Goal: Task Accomplishment & Management: Manage account settings

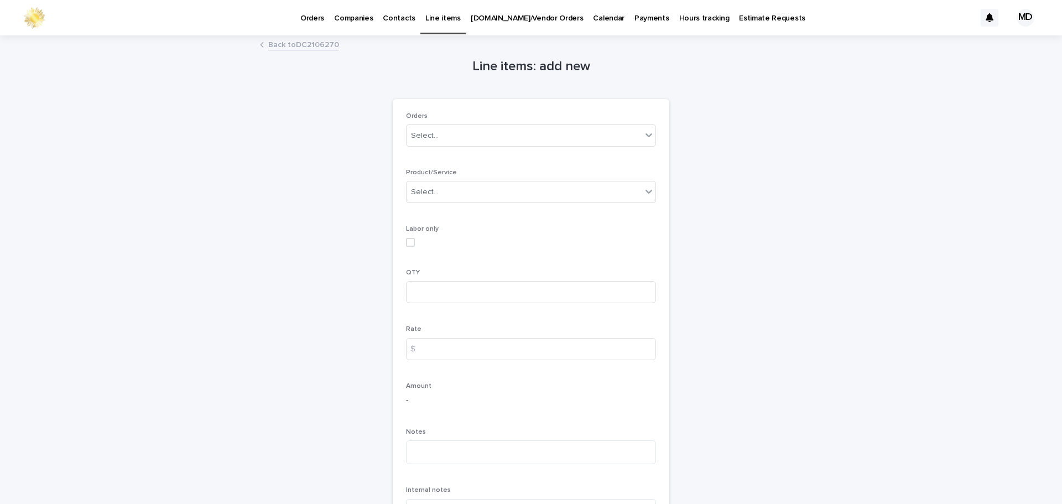
click at [314, 18] on p "Orders" at bounding box center [312, 11] width 24 height 23
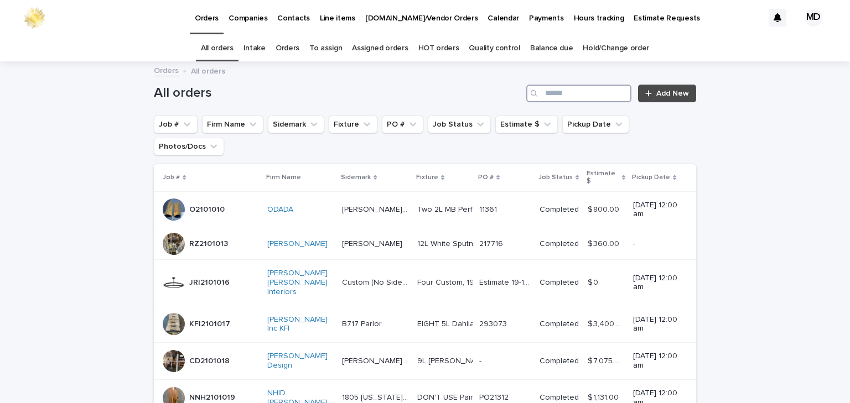
click at [578, 95] on input "Search" at bounding box center [578, 94] width 105 height 18
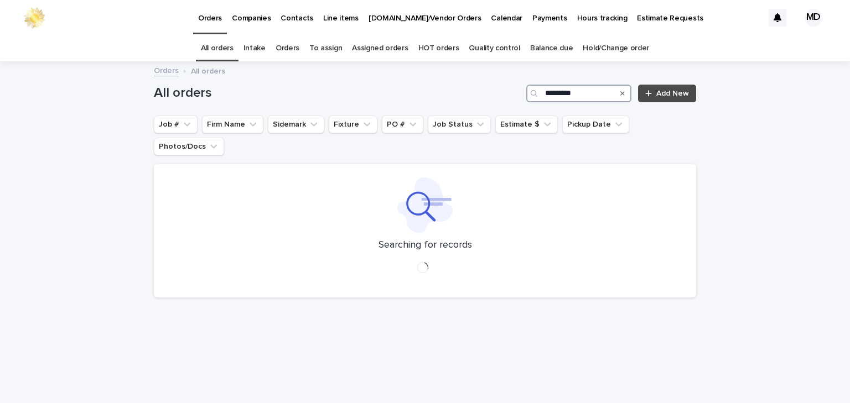
type input "*********"
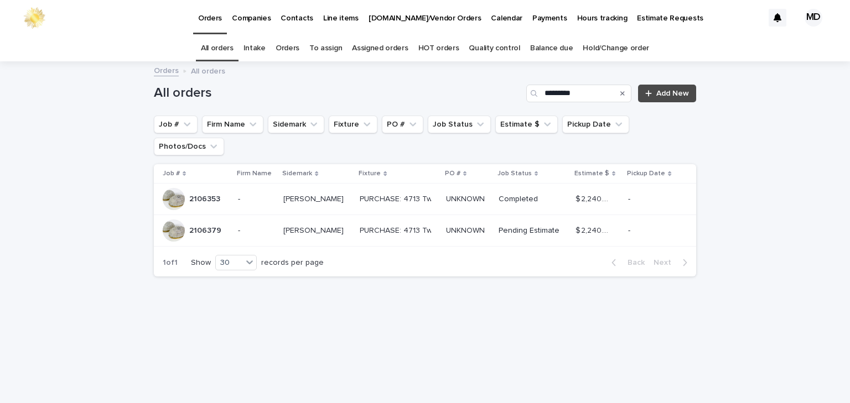
click at [205, 224] on p "2106379" at bounding box center [206, 230] width 34 height 12
drag, startPoint x: 207, startPoint y: 174, endPoint x: 167, endPoint y: 259, distance: 93.8
click at [167, 259] on div "All orders ********* Add New Job # Firm Name Sidemark Fixture PO # Job Status E…" at bounding box center [425, 174] width 542 height 223
drag, startPoint x: 202, startPoint y: 177, endPoint x: 532, endPoint y: 362, distance: 377.8
click at [532, 362] on div "Loading... Saving… Loading... Saving… All orders ********* Add New Job # Firm N…" at bounding box center [424, 219] width 553 height 313
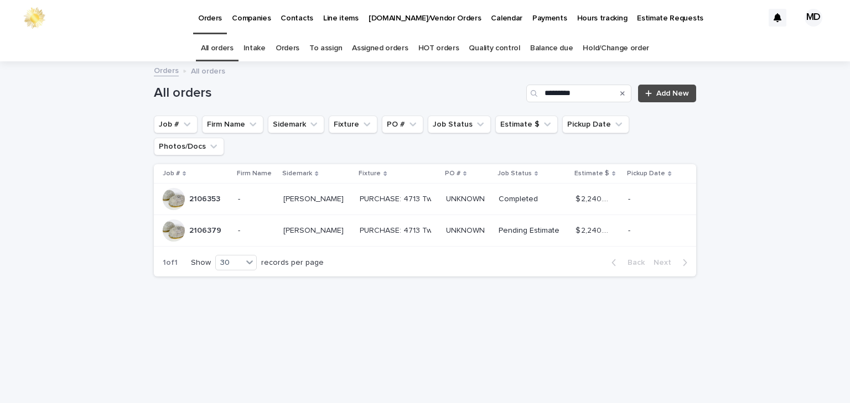
drag, startPoint x: 215, startPoint y: 175, endPoint x: 434, endPoint y: 301, distance: 253.0
click at [435, 301] on div "Loading... Saving… Loading... Saving… All orders ********* Add New Job # Firm N…" at bounding box center [424, 219] width 553 height 313
click at [205, 193] on p "2106353" at bounding box center [205, 199] width 33 height 12
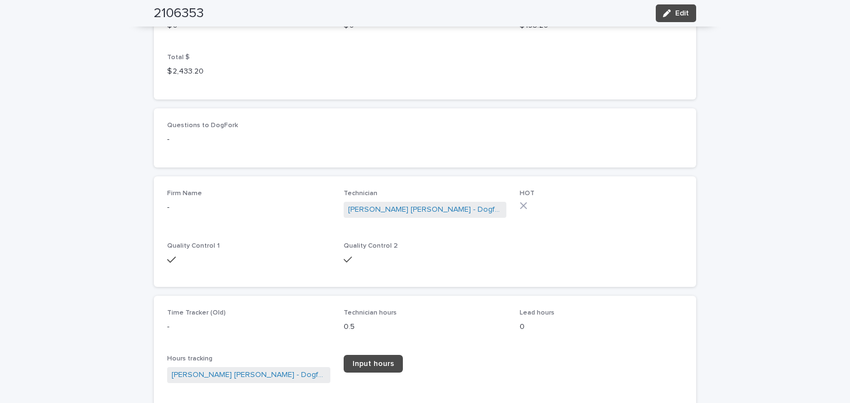
scroll to position [1195, 0]
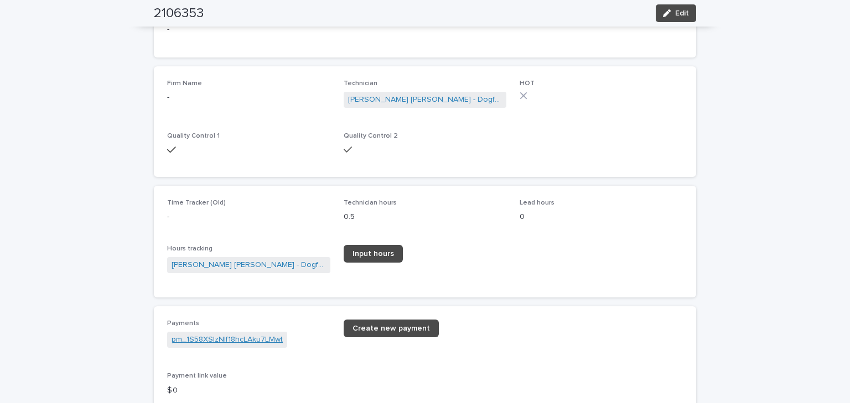
click at [260, 343] on link "pm_1S58XSIzNIf18hcLAku7LMwt" at bounding box center [226, 340] width 111 height 12
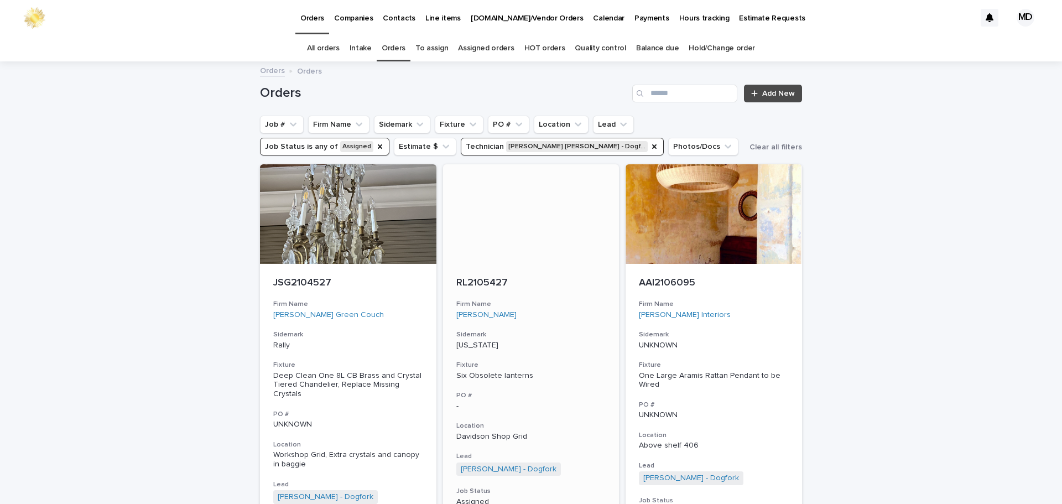
drag, startPoint x: 372, startPoint y: 146, endPoint x: 466, endPoint y: 167, distance: 96.8
click at [376, 146] on button "Job Status is any of Assigned" at bounding box center [324, 147] width 129 height 18
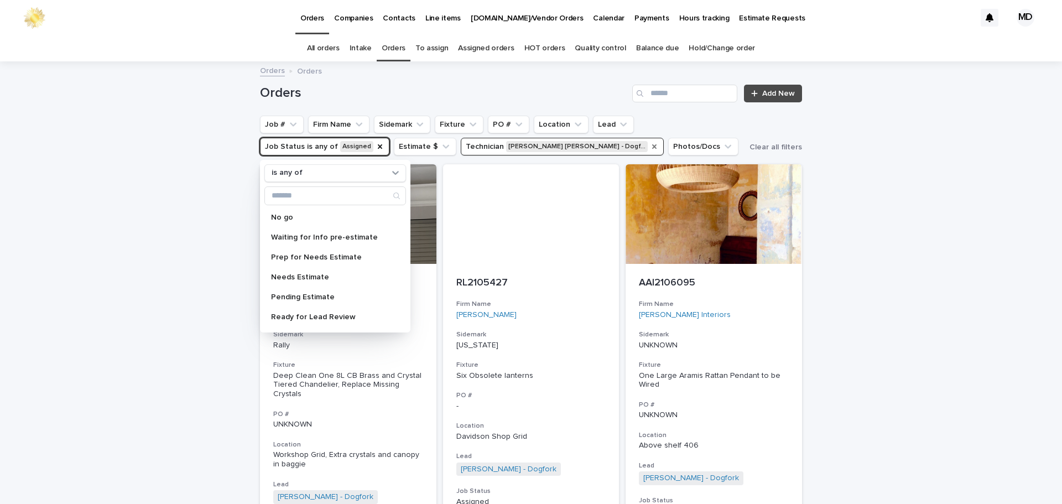
click at [650, 150] on icon "Technician" at bounding box center [654, 146] width 9 height 9
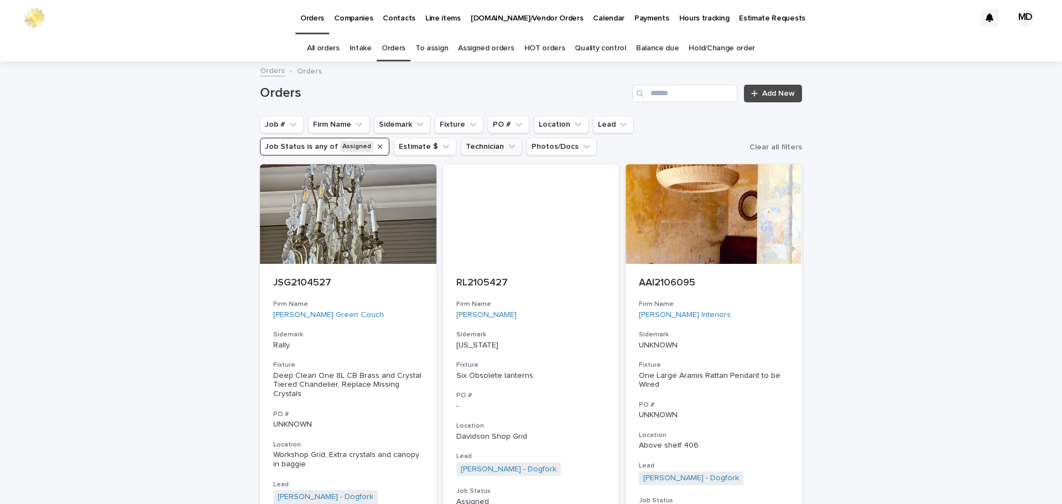
click at [376, 147] on icon "Job Status" at bounding box center [380, 146] width 9 height 9
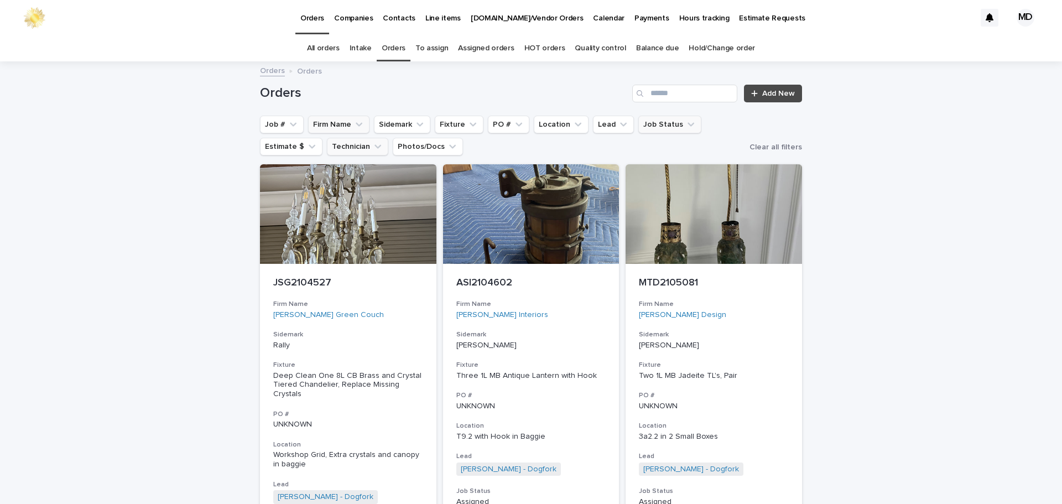
click at [404, 105] on div "Orders Add New" at bounding box center [531, 89] width 542 height 53
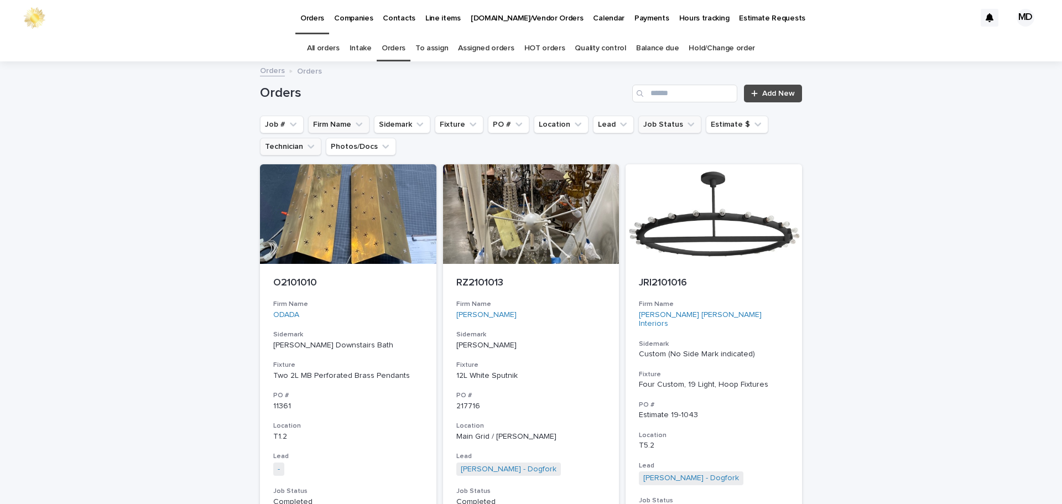
click at [336, 127] on button "Firm Name" at bounding box center [338, 125] width 61 height 18
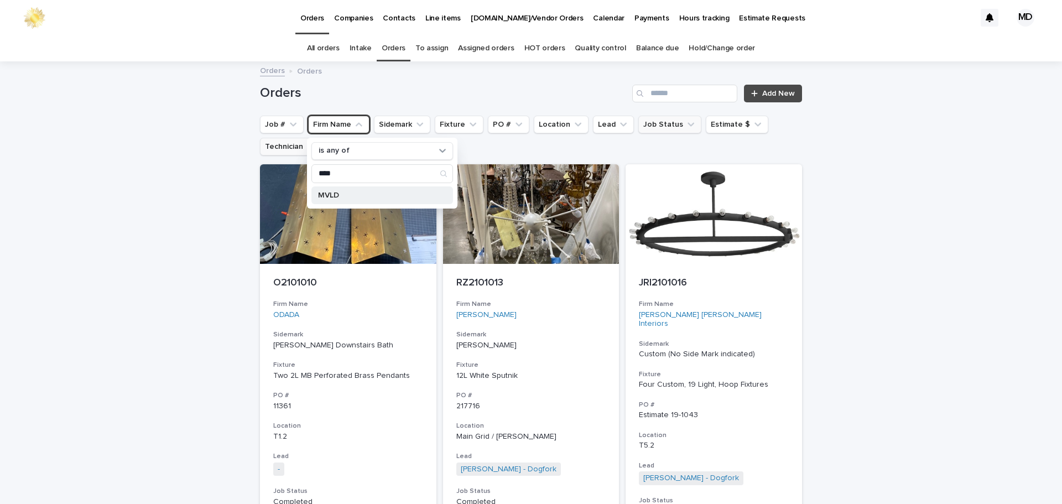
type input "****"
click at [321, 195] on p "MVLD" at bounding box center [376, 195] width 117 height 8
click at [399, 82] on div "Orders Add New" at bounding box center [531, 89] width 542 height 53
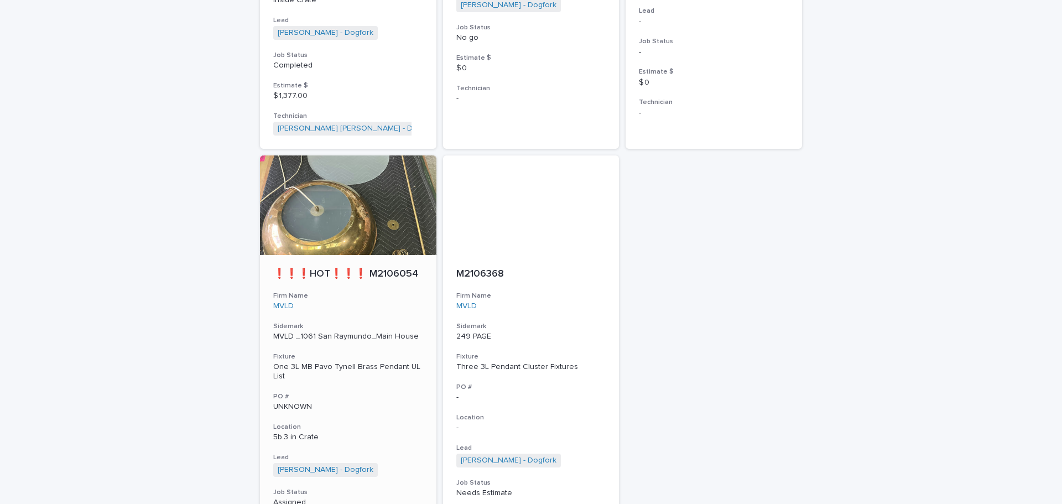
scroll to position [996, 0]
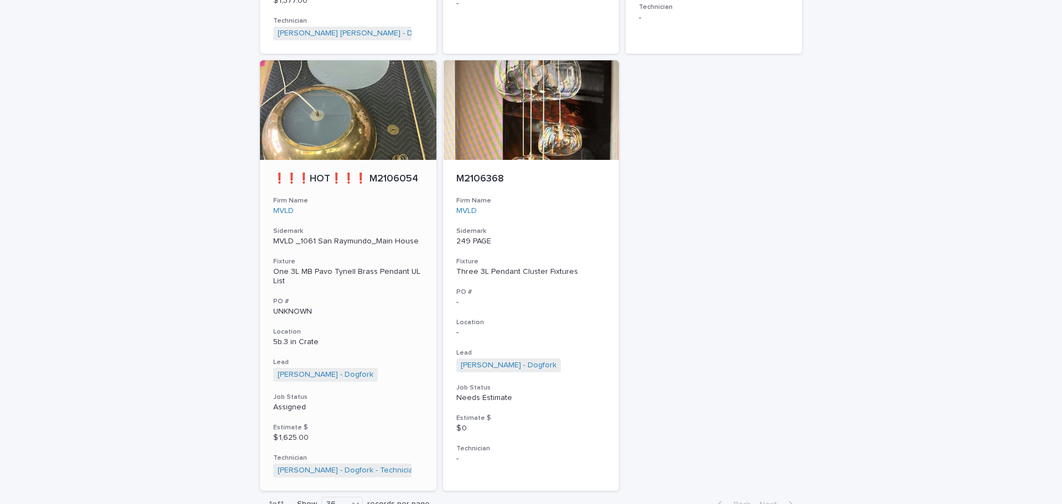
click at [362, 144] on div at bounding box center [348, 110] width 176 height 100
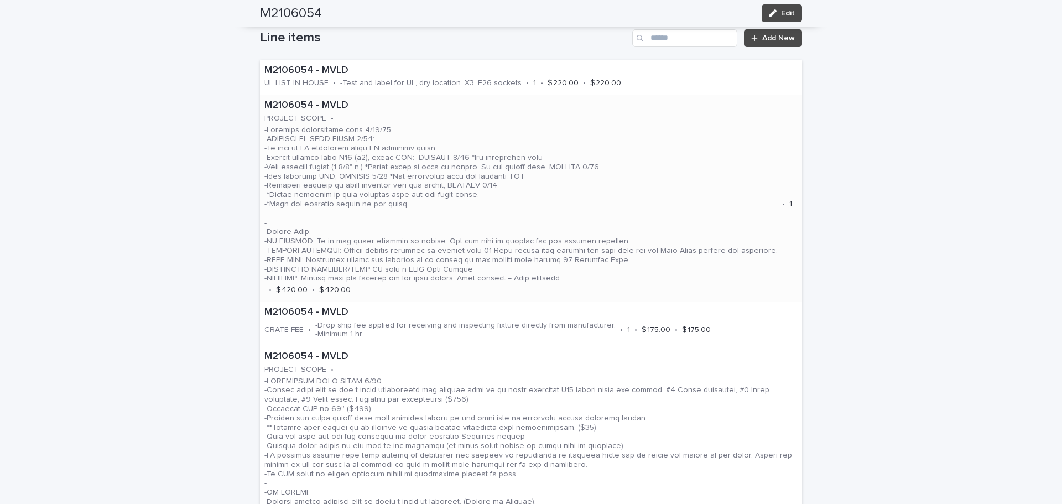
scroll to position [885, 0]
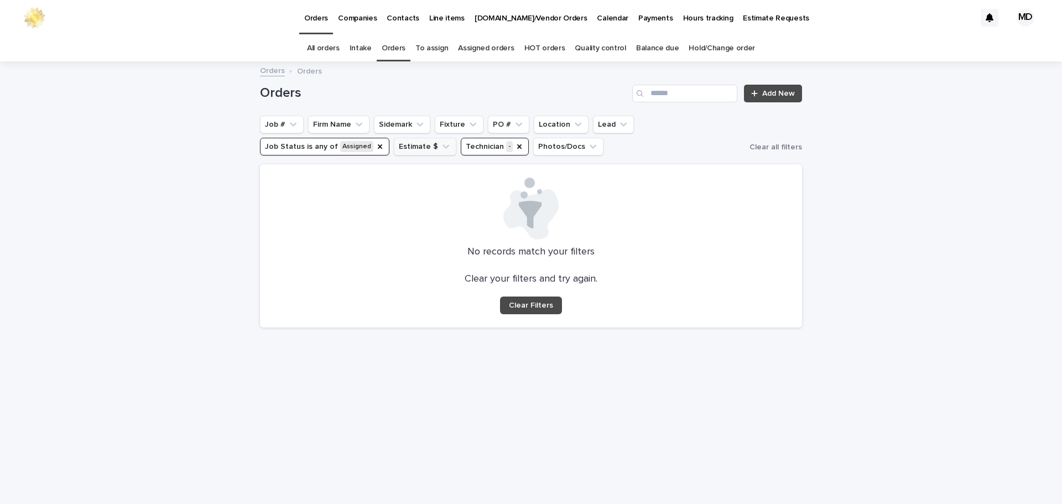
drag, startPoint x: 371, startPoint y: 144, endPoint x: 436, endPoint y: 145, distance: 65.3
click at [385, 144] on ul "Job # Firm Name Sidemark Fixture PO # Location Lead Job Status is any of Assign…" at bounding box center [503, 135] width 490 height 44
drag, startPoint x: 508, startPoint y: 146, endPoint x: 447, endPoint y: 146, distance: 61.4
click at [515, 146] on icon "Technician" at bounding box center [519, 146] width 9 height 9
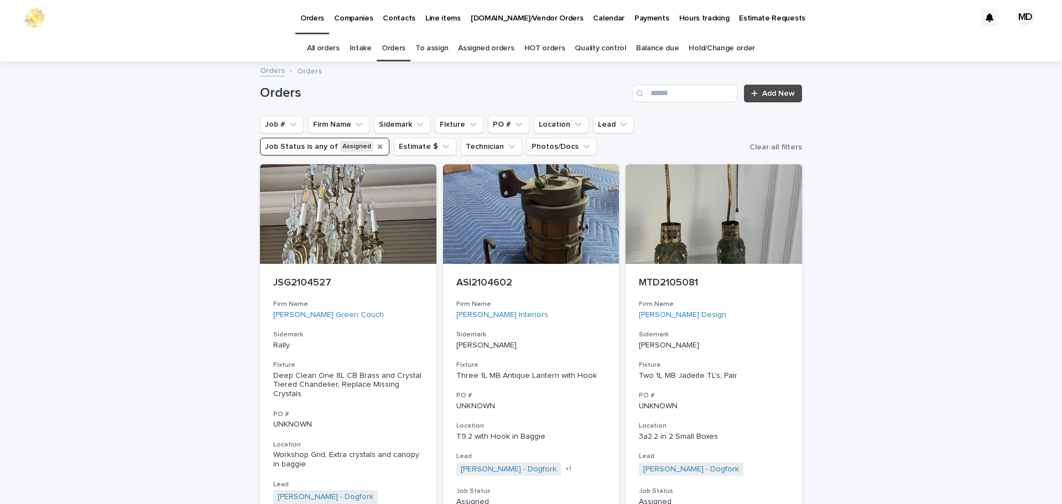
click at [376, 145] on icon "Job Status" at bounding box center [380, 146] width 9 height 9
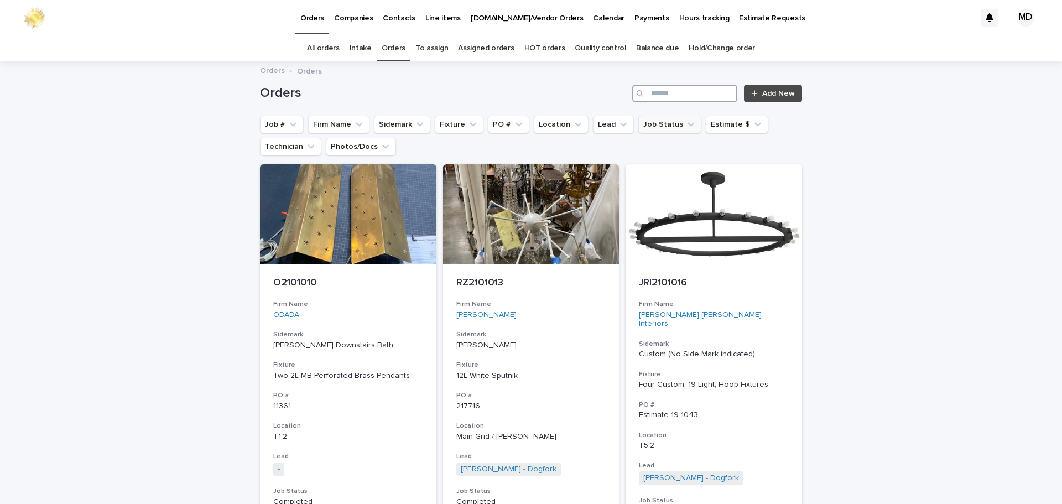
click at [660, 92] on input "Search" at bounding box center [684, 94] width 105 height 18
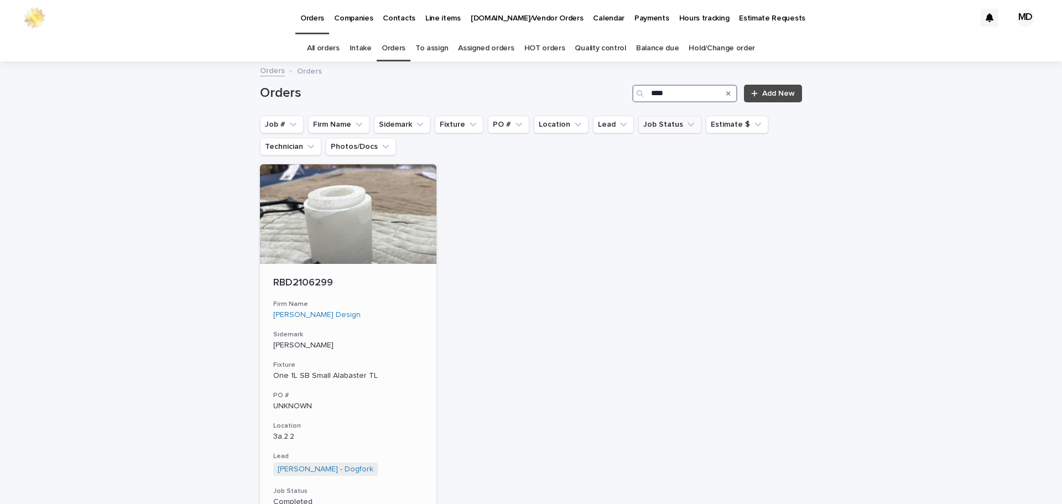
type input "****"
click at [400, 329] on div "RBD2106299 Firm Name Regan Baker Design Sidemark Brady Fixture One 1L SB Small …" at bounding box center [348, 424] width 176 height 321
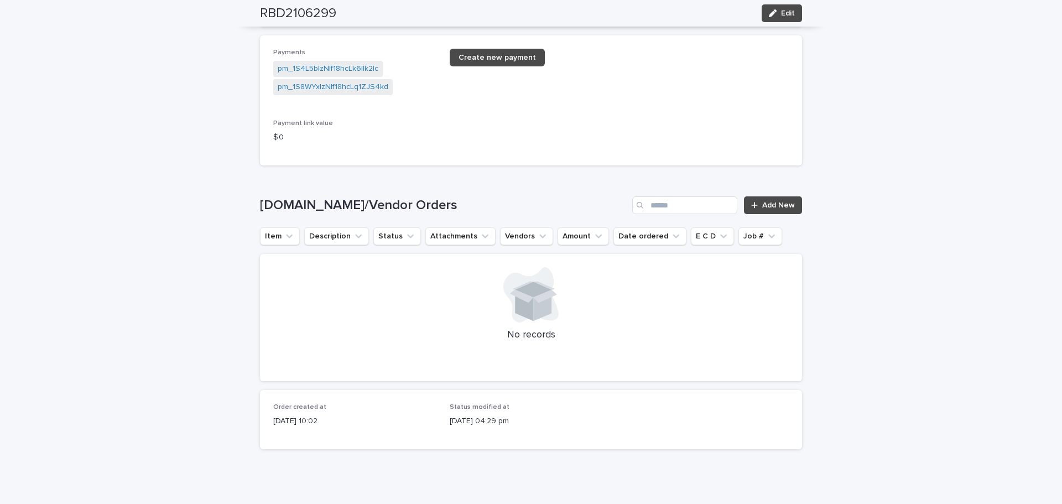
scroll to position [1505, 0]
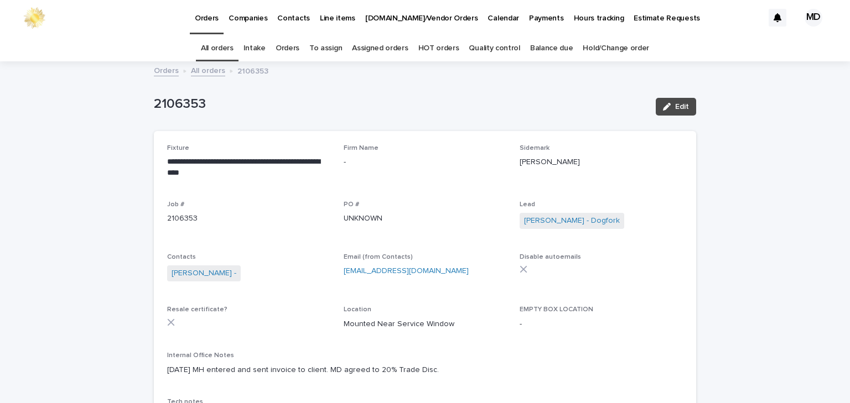
click at [283, 46] on link "Orders" at bounding box center [288, 48] width 24 height 26
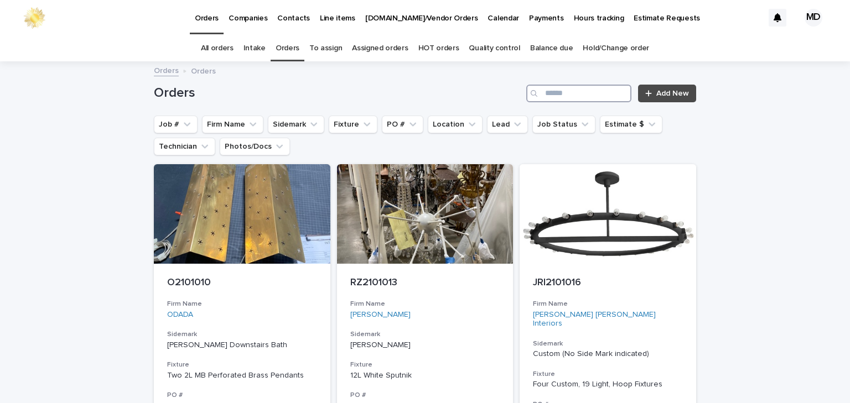
click at [568, 96] on input "Search" at bounding box center [578, 94] width 105 height 18
type input "*********"
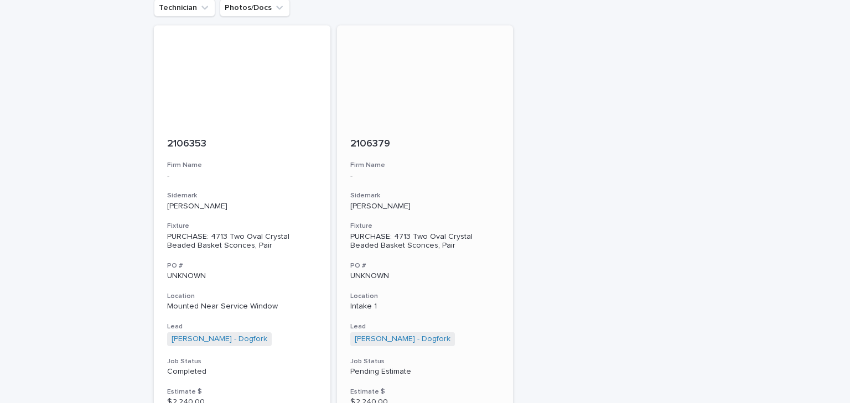
scroll to position [177, 0]
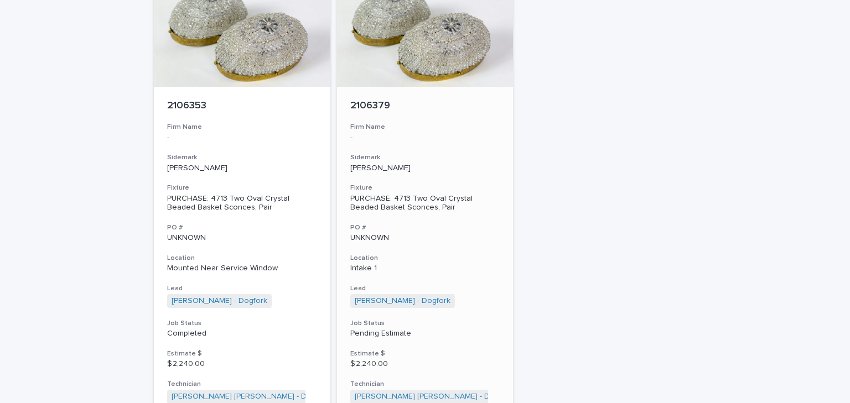
click at [418, 79] on div at bounding box center [425, 37] width 176 height 100
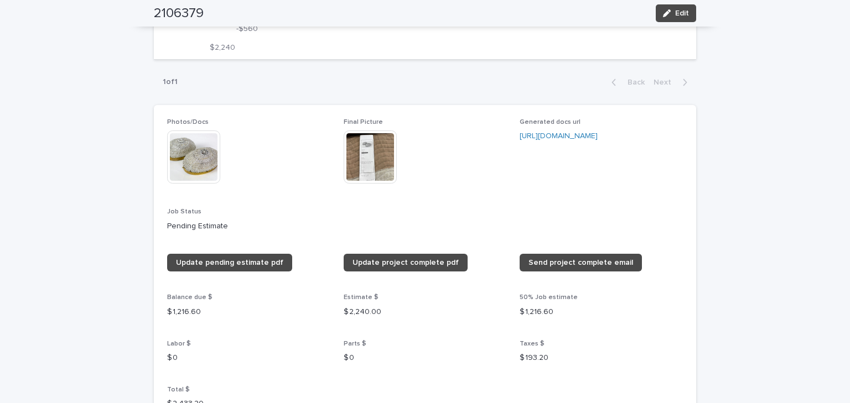
scroll to position [575, 0]
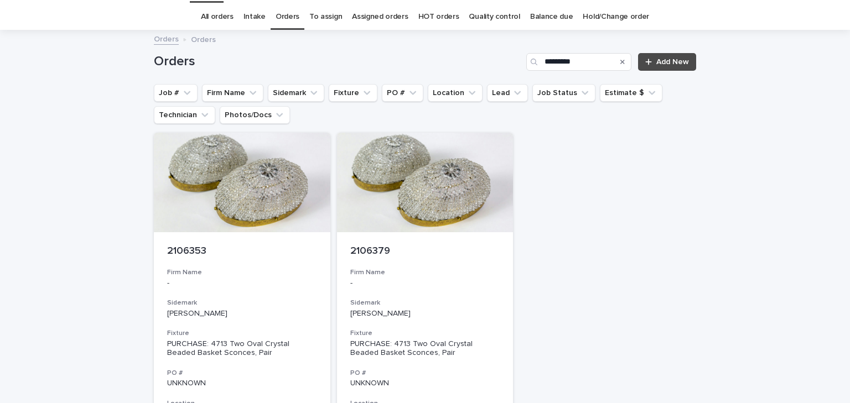
scroll to position [35, 0]
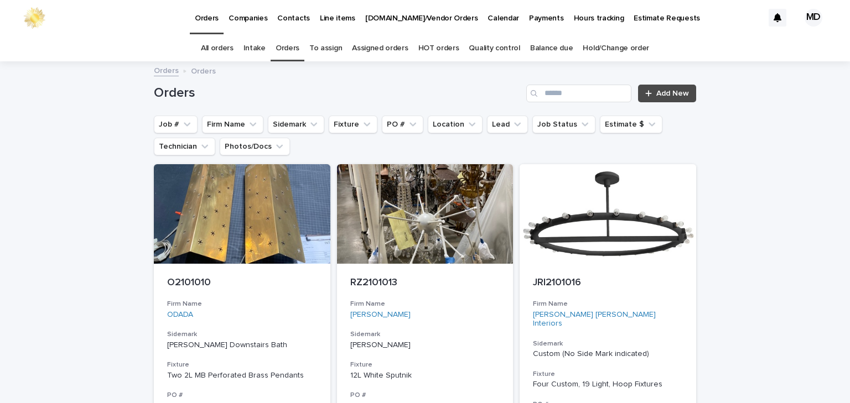
click at [551, 48] on link "Balance due" at bounding box center [551, 48] width 43 height 26
drag, startPoint x: 169, startPoint y: 122, endPoint x: 180, endPoint y: 126, distance: 11.6
click at [170, 123] on button "Job #" at bounding box center [176, 125] width 44 height 18
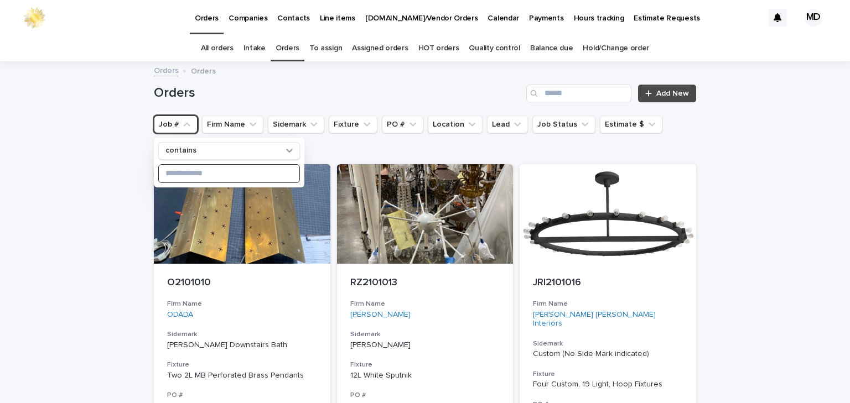
click at [188, 178] on input at bounding box center [229, 174] width 141 height 18
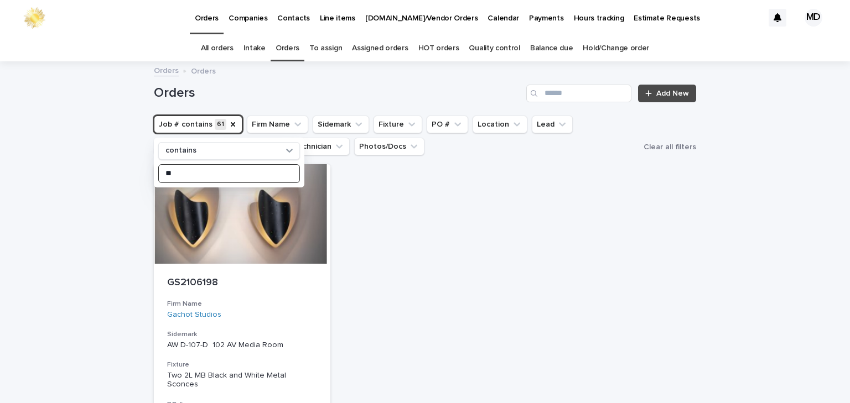
type input "*"
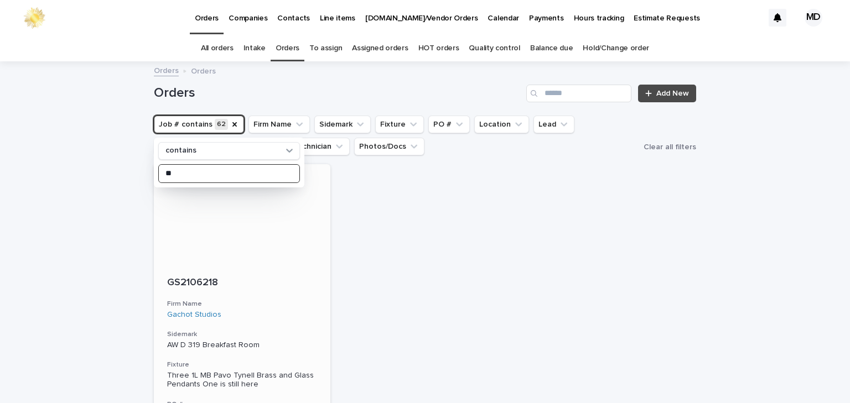
type input "*"
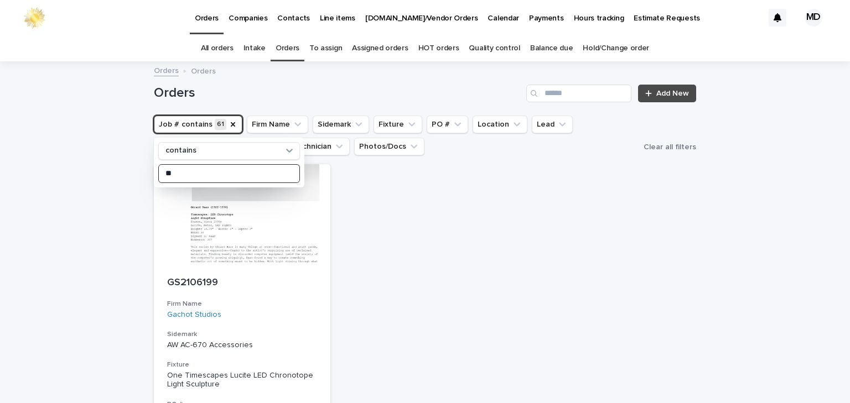
type input "*"
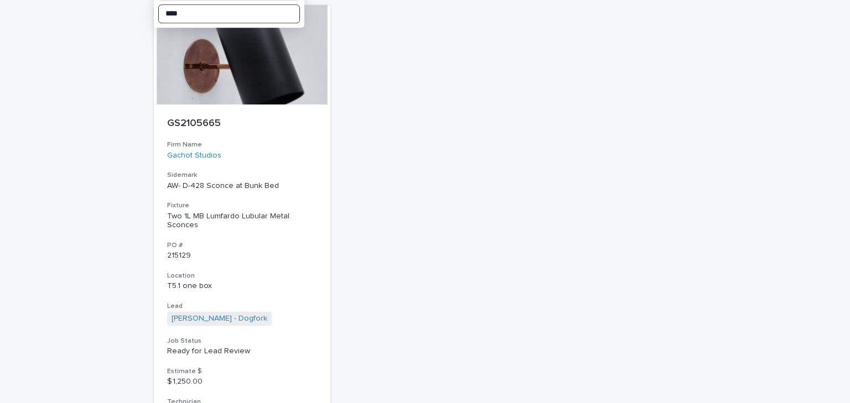
scroll to position [177, 0]
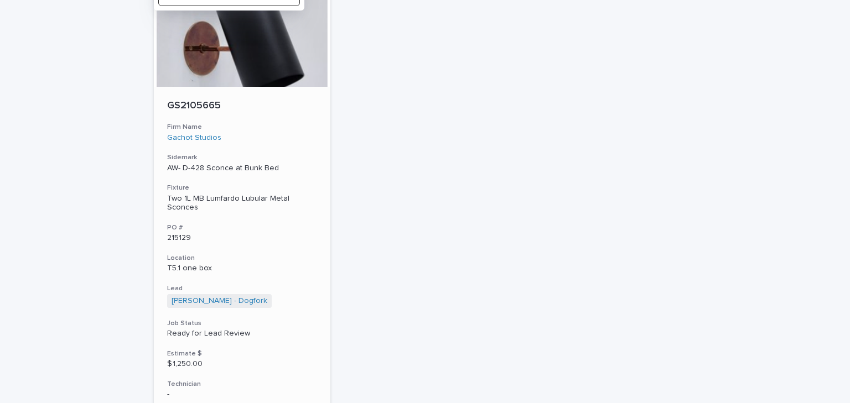
type input "****"
click at [205, 198] on div "Two 1L MB Lumfardo Lubular Metal Sconces" at bounding box center [242, 203] width 150 height 19
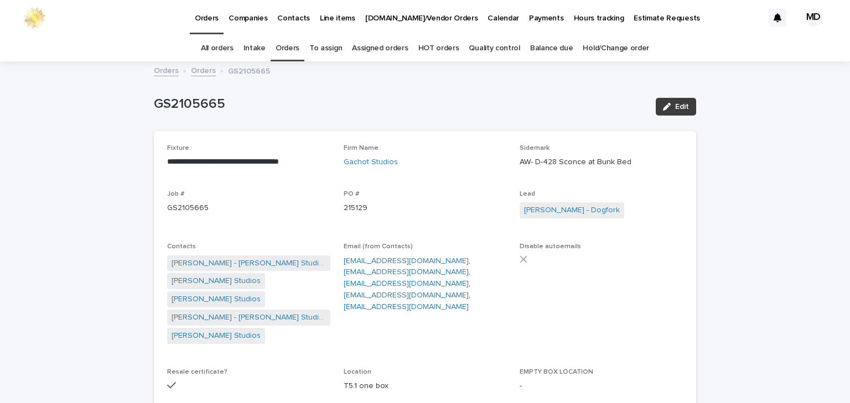
click at [675, 106] on span "Edit" at bounding box center [682, 107] width 14 height 8
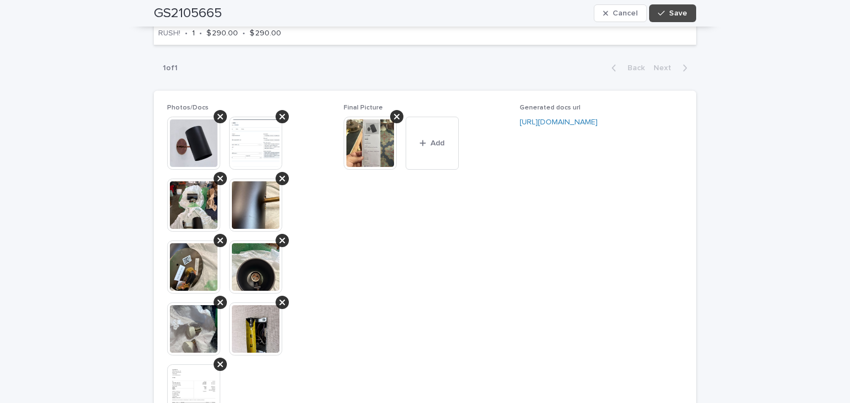
scroll to position [1239, 0]
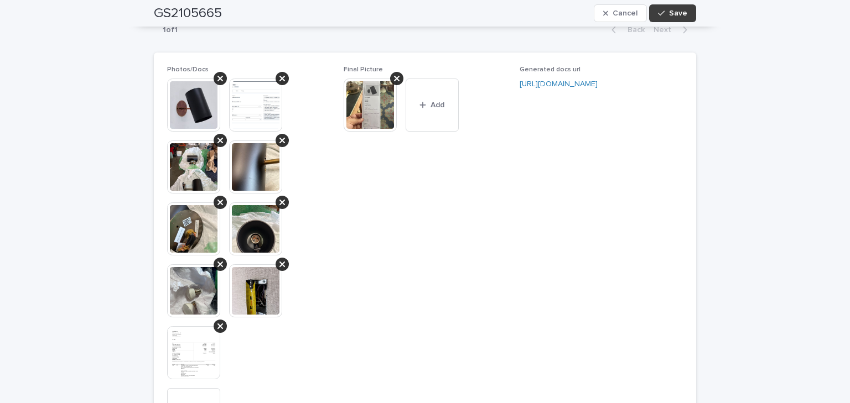
click at [672, 14] on span "Save" at bounding box center [678, 13] width 18 height 8
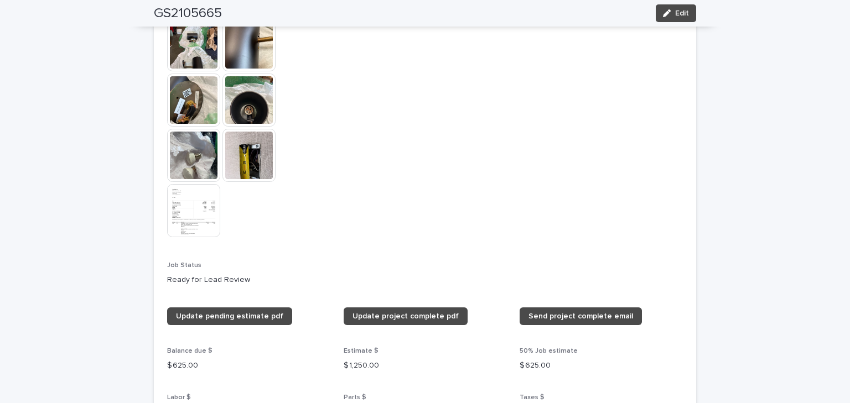
scroll to position [1333, 0]
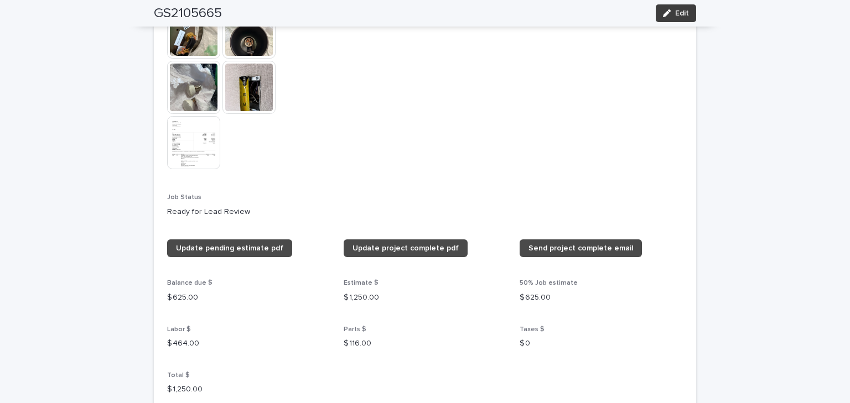
drag, startPoint x: 679, startPoint y: 10, endPoint x: 483, endPoint y: 270, distance: 325.9
click at [679, 11] on span "Edit" at bounding box center [682, 13] width 14 height 8
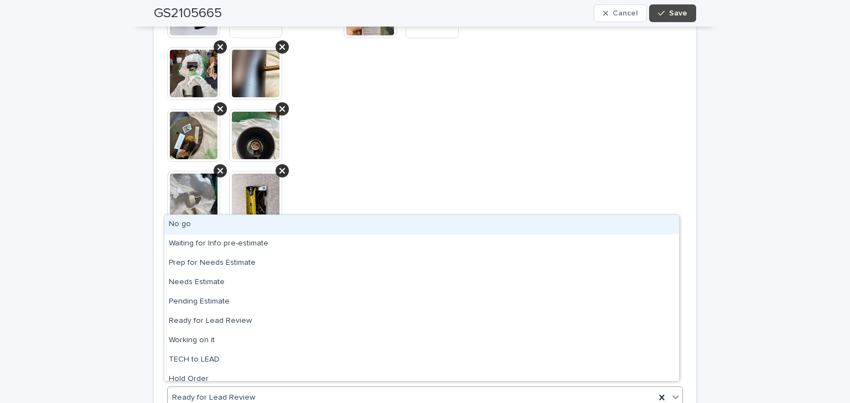
click at [673, 392] on icon at bounding box center [675, 397] width 11 height 11
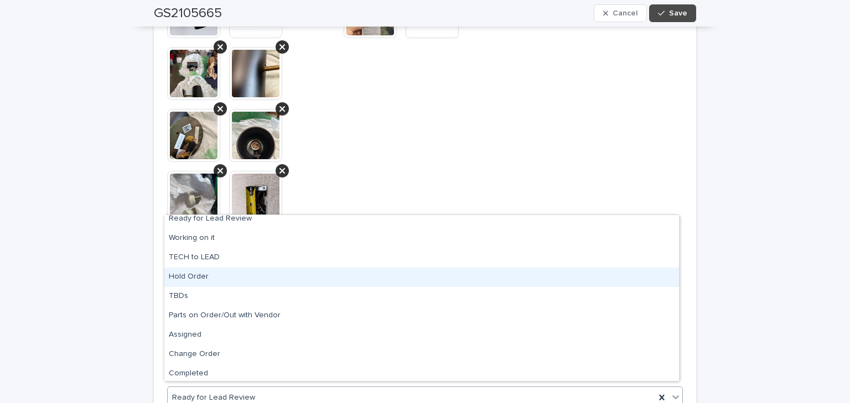
scroll to position [105, 0]
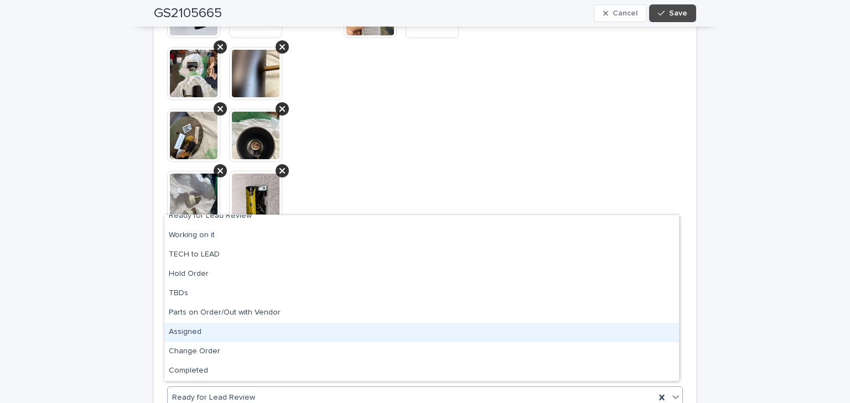
click at [187, 329] on div "Assigned" at bounding box center [421, 332] width 514 height 19
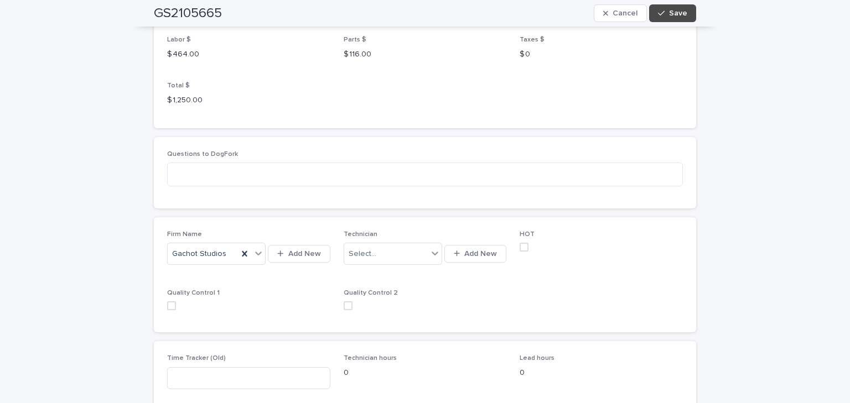
scroll to position [1820, 0]
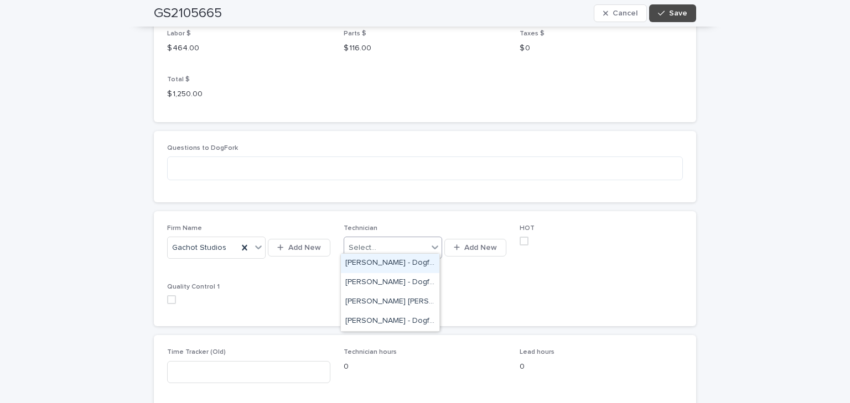
click at [434, 246] on icon at bounding box center [435, 248] width 7 height 4
click at [360, 302] on div "[PERSON_NAME] [PERSON_NAME] - Dogfork - Technician" at bounding box center [390, 302] width 98 height 19
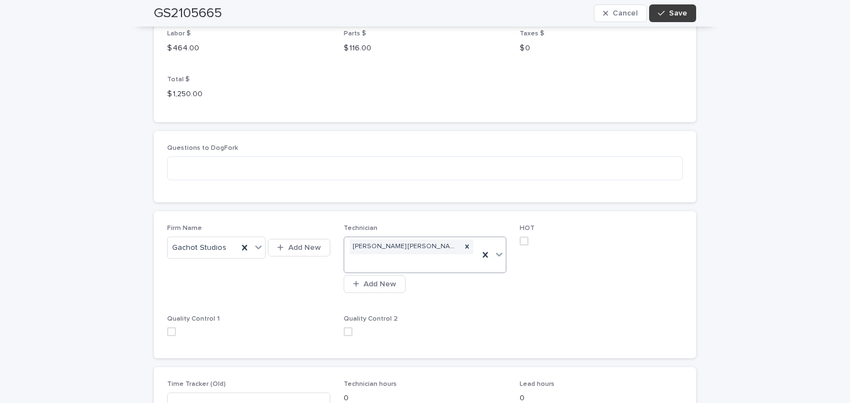
click at [675, 14] on span "Save" at bounding box center [678, 13] width 18 height 8
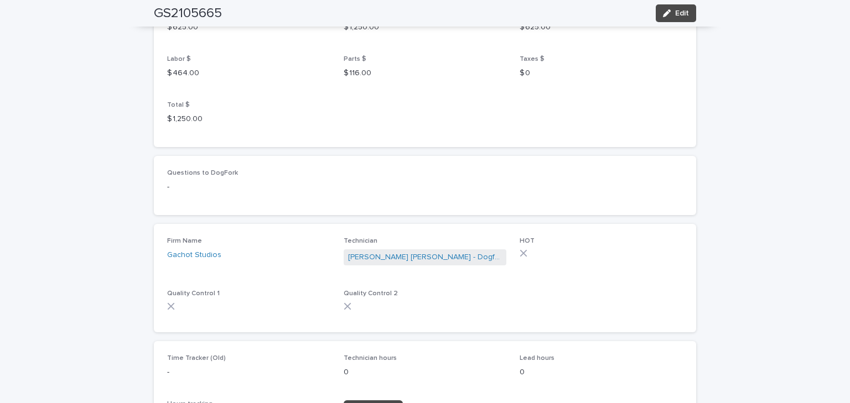
scroll to position [1604, 0]
click at [678, 11] on span "Edit" at bounding box center [682, 13] width 14 height 8
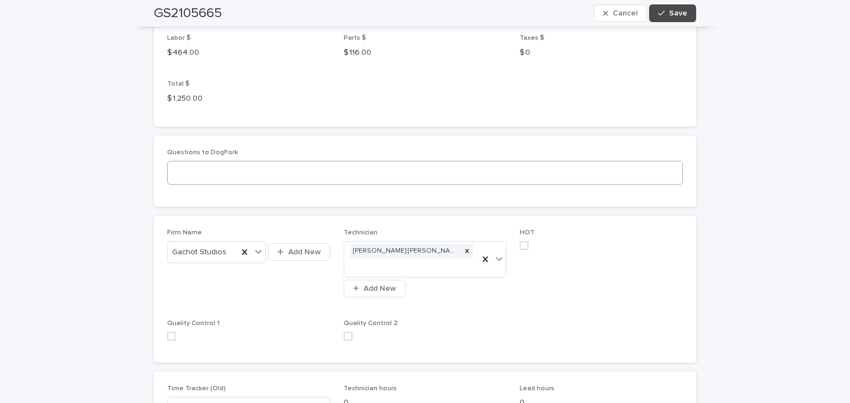
scroll to position [1870, 0]
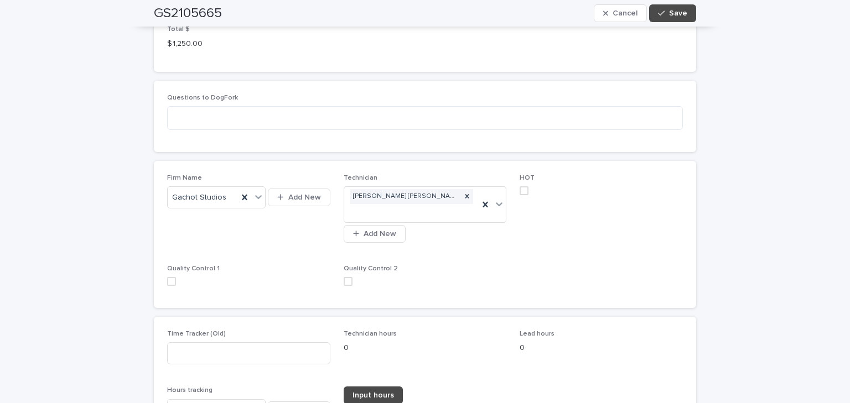
click at [520, 186] on span at bounding box center [523, 190] width 9 height 9
click at [682, 13] on span "Save" at bounding box center [678, 13] width 18 height 8
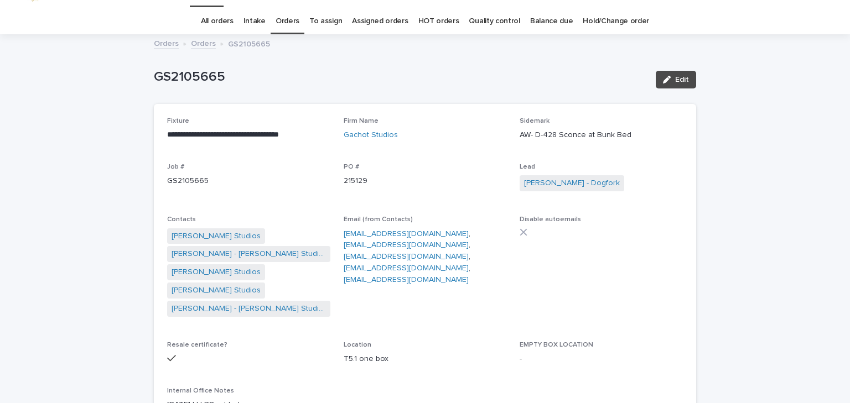
scroll to position [0, 0]
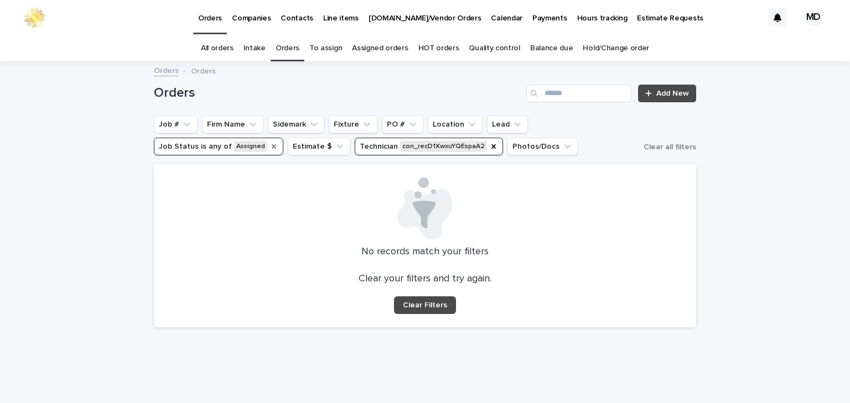
click at [272, 144] on icon "Job Status" at bounding box center [274, 146] width 4 height 4
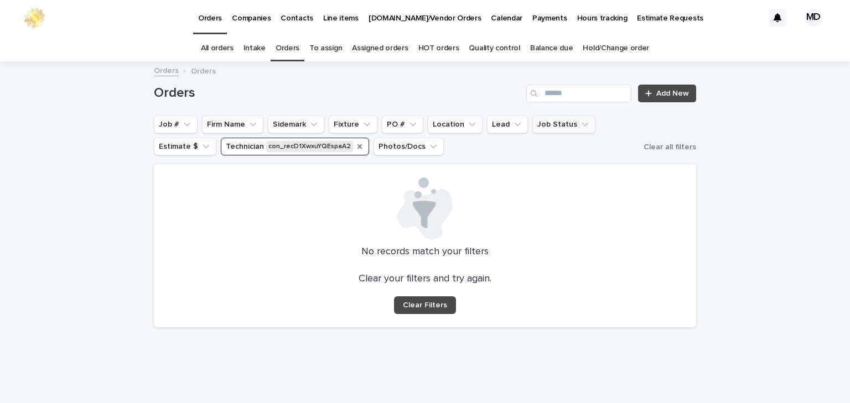
drag, startPoint x: 351, startPoint y: 146, endPoint x: 300, endPoint y: 172, distance: 57.2
click at [357, 147] on icon "Technician" at bounding box center [359, 146] width 4 height 4
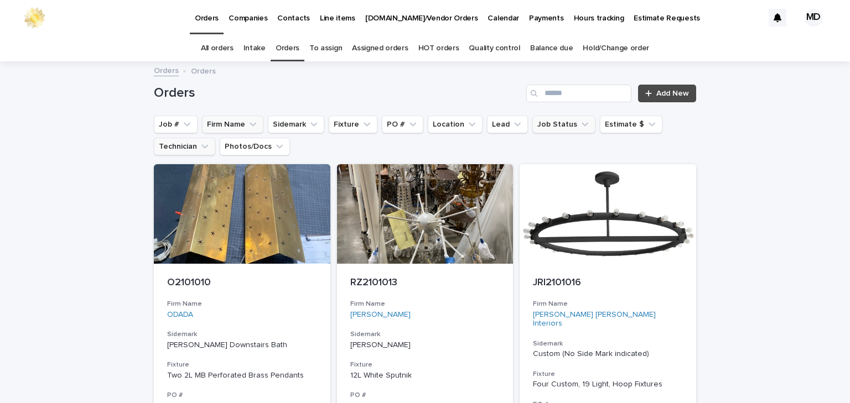
click at [237, 123] on button "Firm Name" at bounding box center [232, 125] width 61 height 18
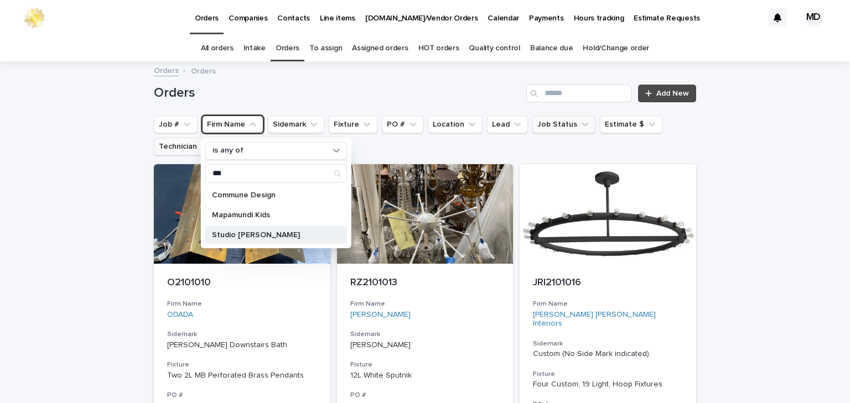
type input "***"
drag, startPoint x: 240, startPoint y: 231, endPoint x: 305, endPoint y: 211, distance: 68.8
click at [241, 230] on div "Studio Munroe" at bounding box center [276, 235] width 142 height 18
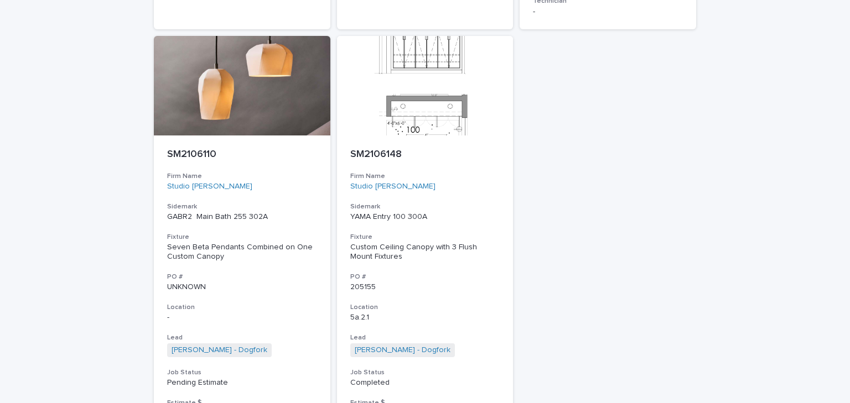
scroll to position [2346, 0]
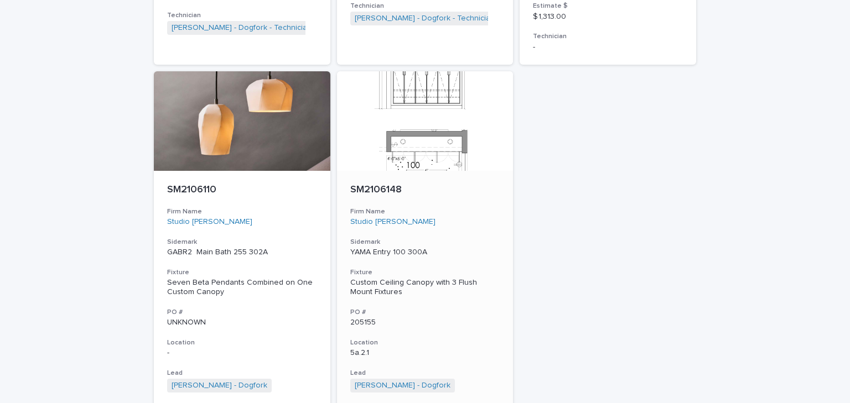
click at [472, 212] on div "SM2106148 Firm Name Studio Munroe Sidemark YAMA Entry 100 300A Fixture Custom C…" at bounding box center [425, 336] width 176 height 330
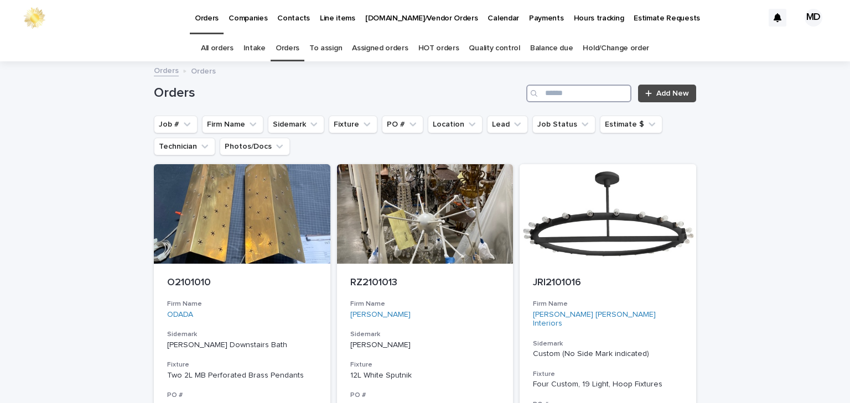
click at [564, 92] on input "Search" at bounding box center [578, 94] width 105 height 18
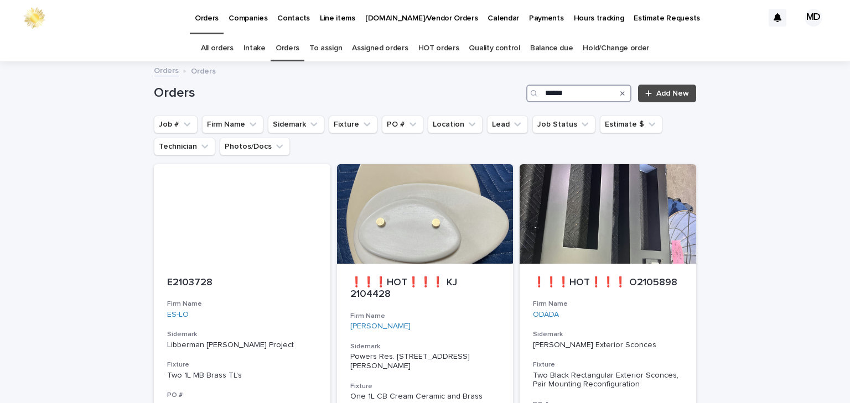
type input "*******"
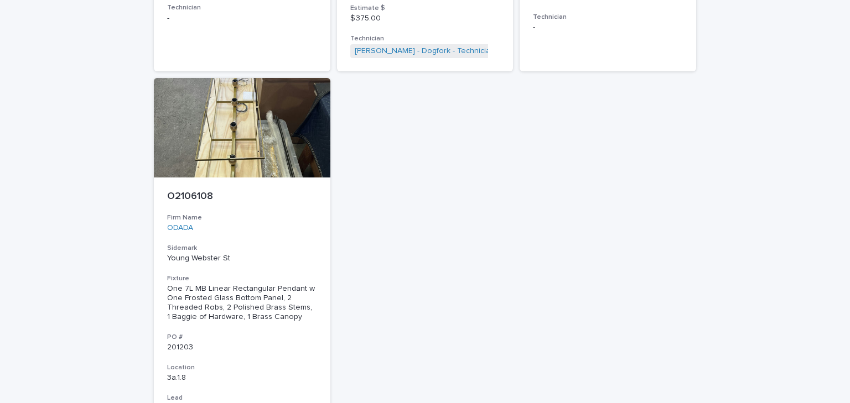
scroll to position [531, 0]
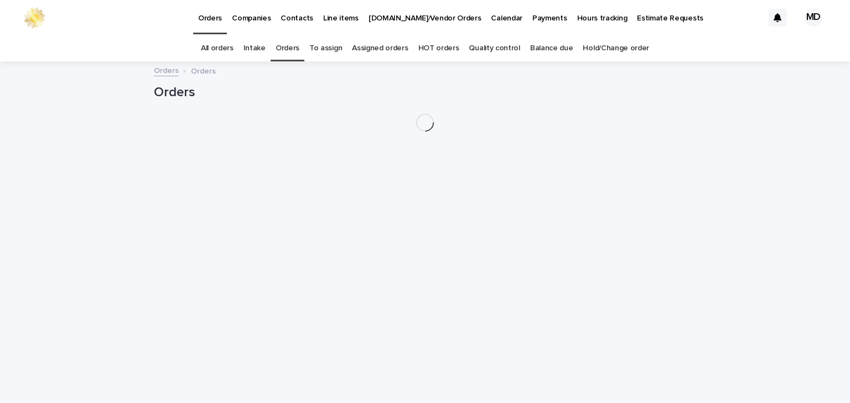
click at [297, 46] on link "Orders" at bounding box center [288, 48] width 24 height 26
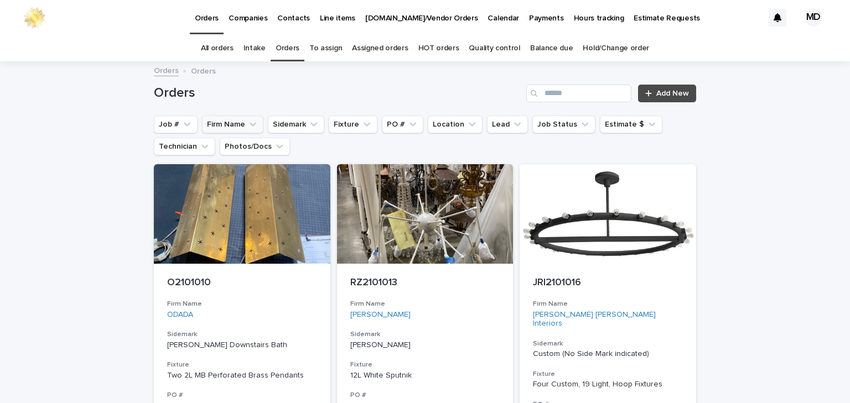
click at [234, 128] on button "Firm Name" at bounding box center [232, 125] width 61 height 18
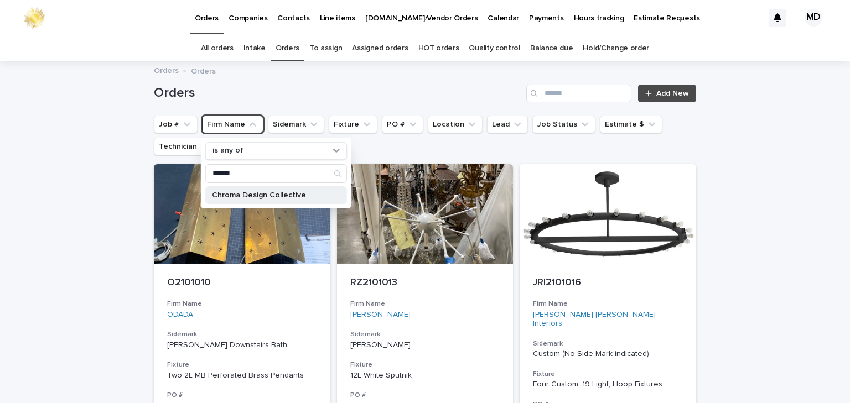
type input "******"
click at [237, 195] on p "Chroma Design Collective" at bounding box center [270, 195] width 117 height 8
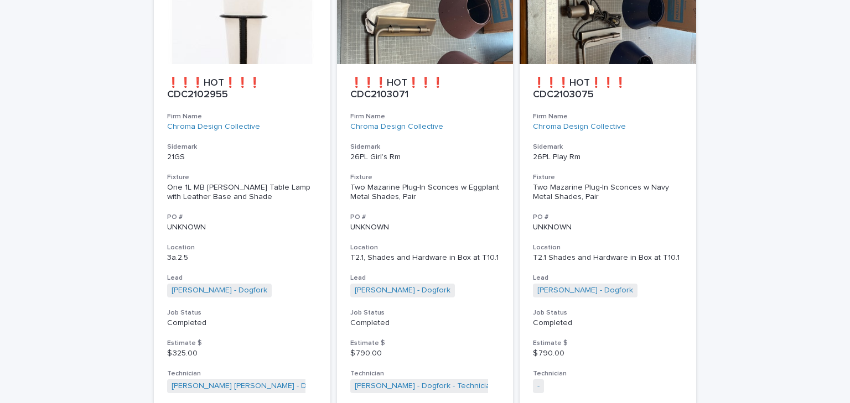
scroll to position [5123, 0]
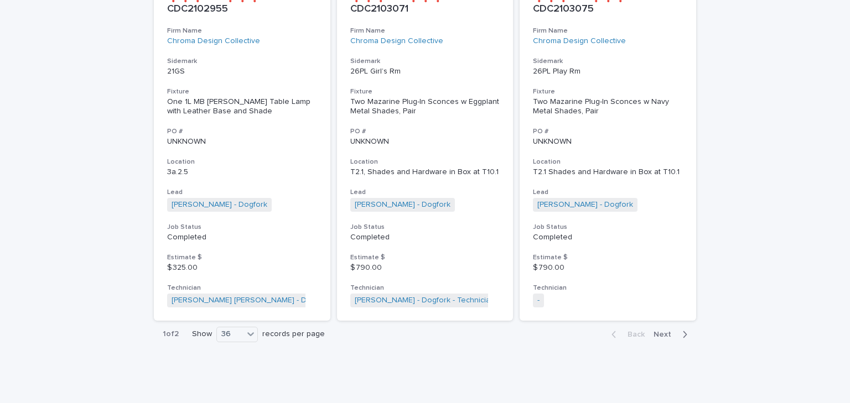
click at [653, 332] on span "Next" at bounding box center [665, 335] width 24 height 8
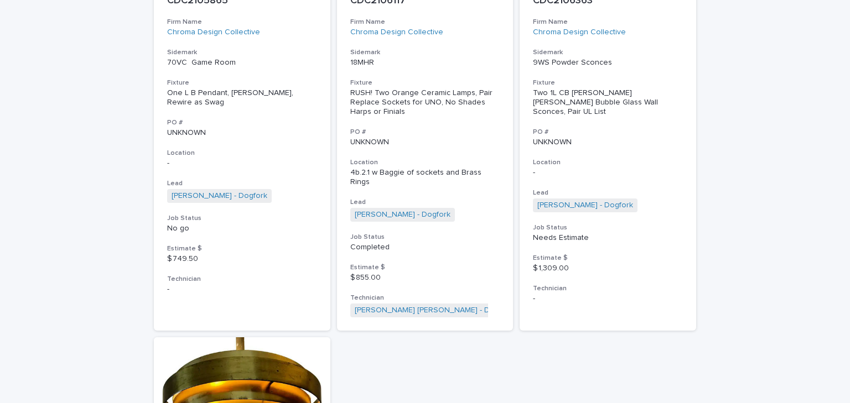
scroll to position [4636, 0]
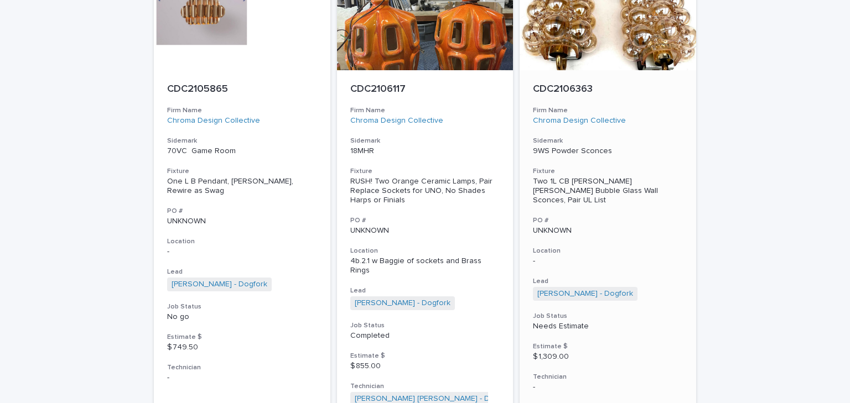
click at [653, 196] on div "CDC2106363 Firm Name Chroma Design Collective Sidemark 9WS Powder Sconces Fixtu…" at bounding box center [607, 237] width 176 height 335
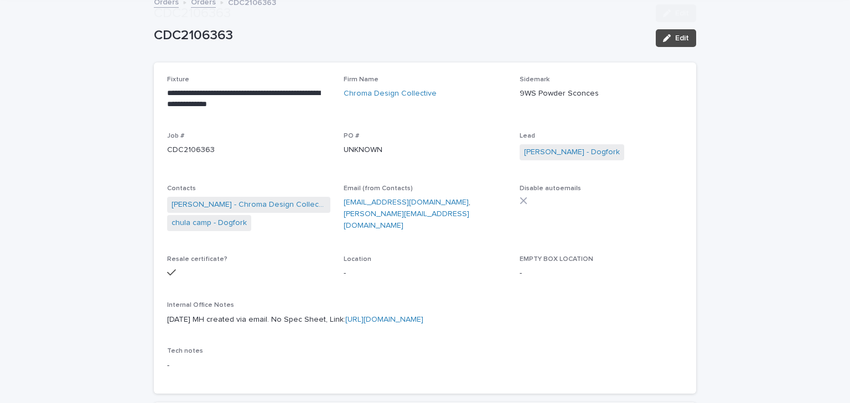
scroll to position [177, 0]
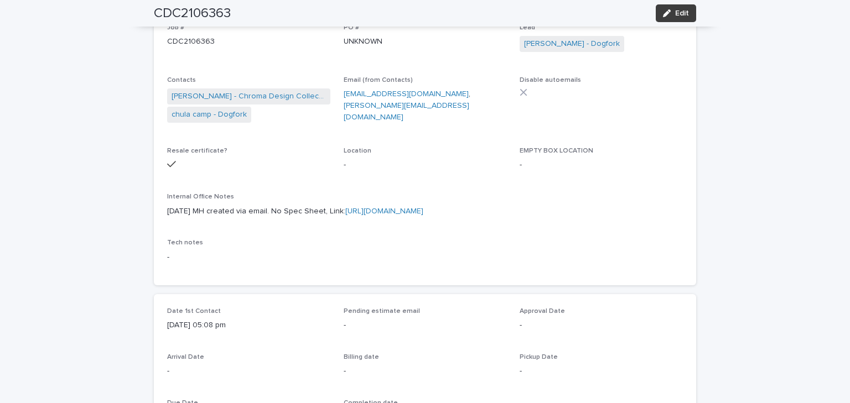
click at [682, 11] on span "Edit" at bounding box center [682, 13] width 14 height 8
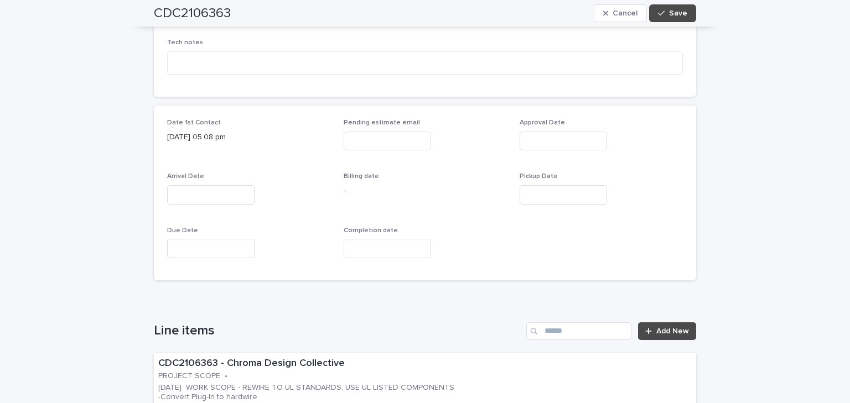
scroll to position [487, 0]
click at [189, 194] on input "text" at bounding box center [210, 193] width 87 height 19
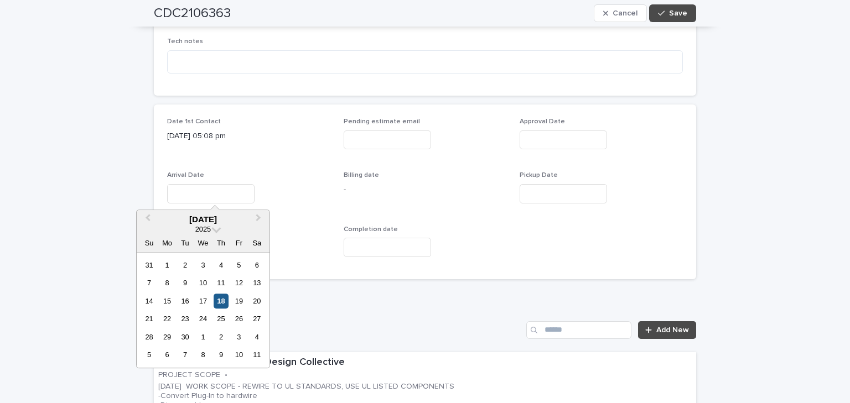
click at [216, 299] on div "18" at bounding box center [221, 301] width 15 height 15
type input "**********"
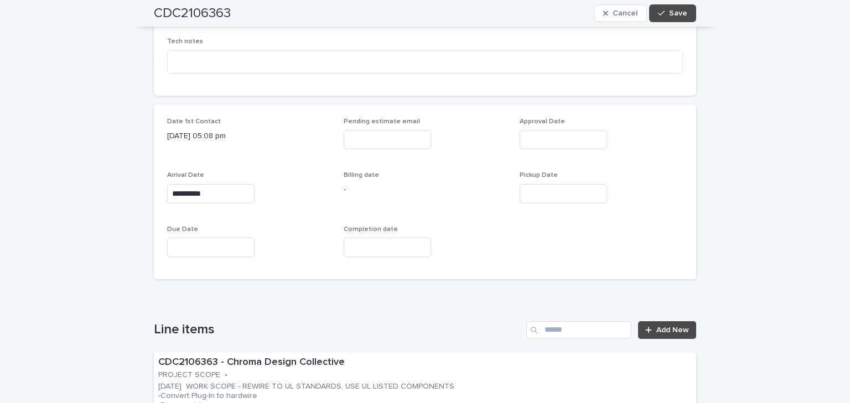
scroll to position [354, 0]
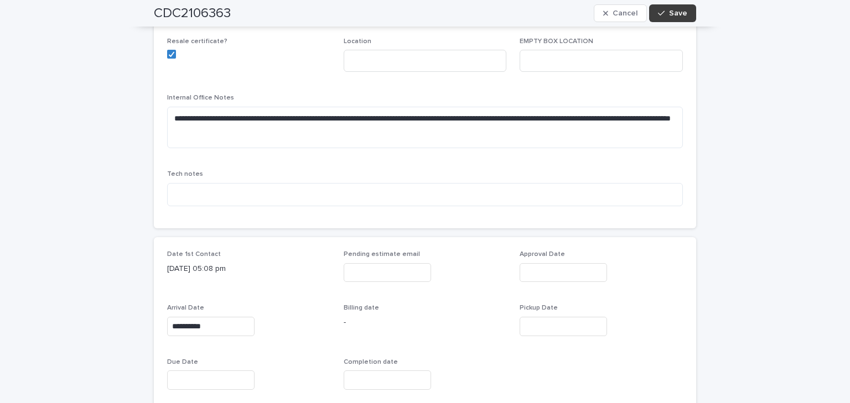
click at [672, 14] on span "Save" at bounding box center [678, 13] width 18 height 8
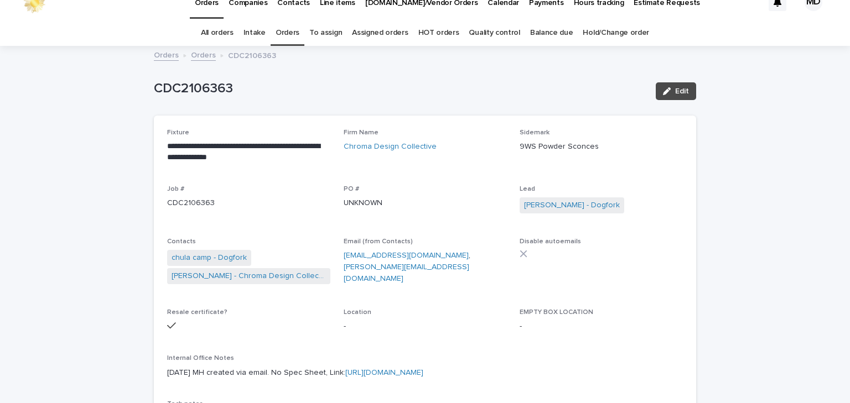
scroll to position [0, 0]
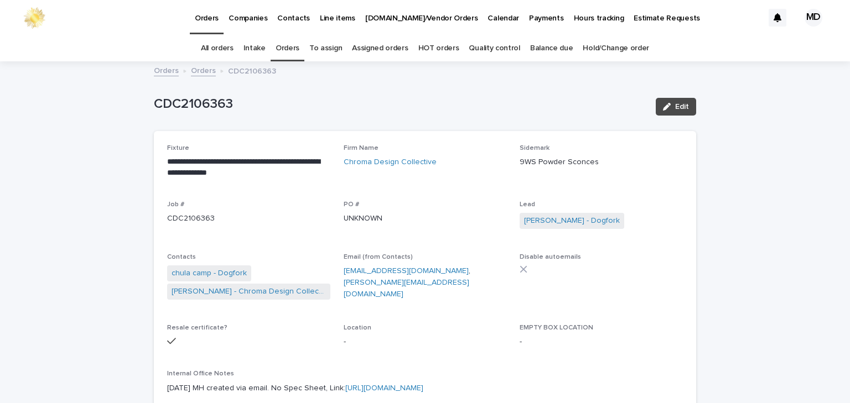
click at [198, 74] on link "Orders" at bounding box center [203, 70] width 25 height 13
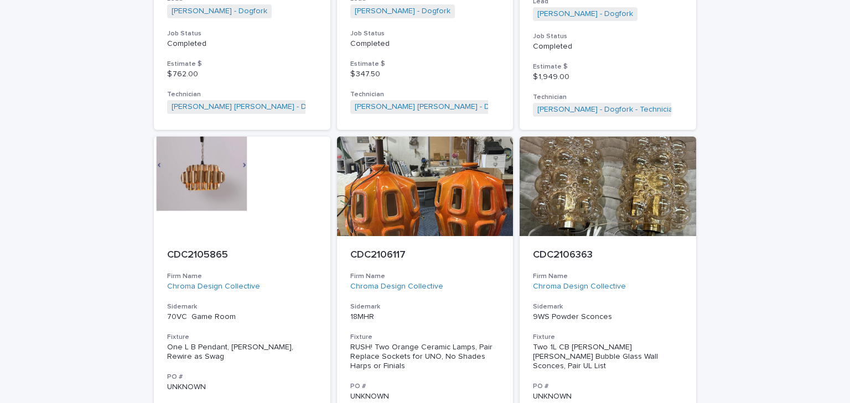
scroll to position [4824, 0]
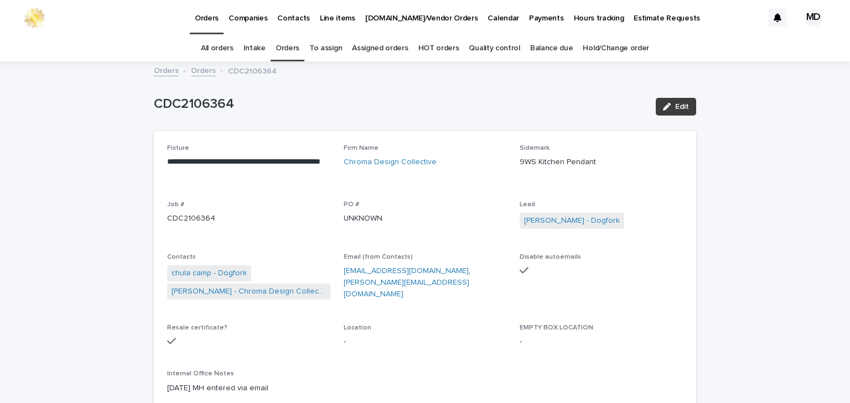
click at [683, 108] on span "Edit" at bounding box center [682, 107] width 14 height 8
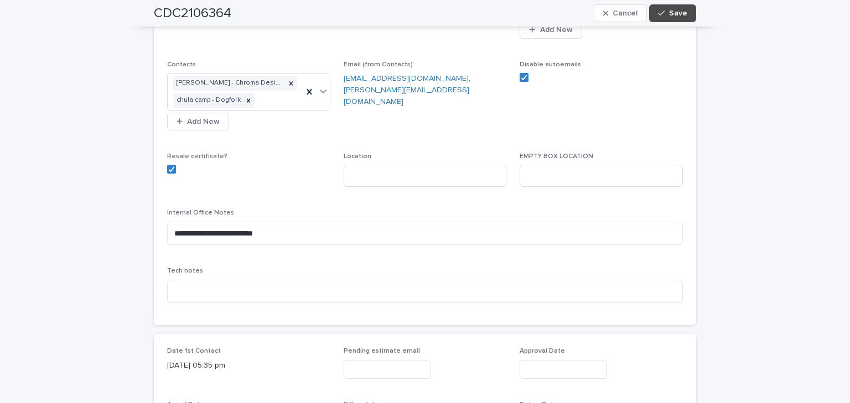
scroll to position [354, 0]
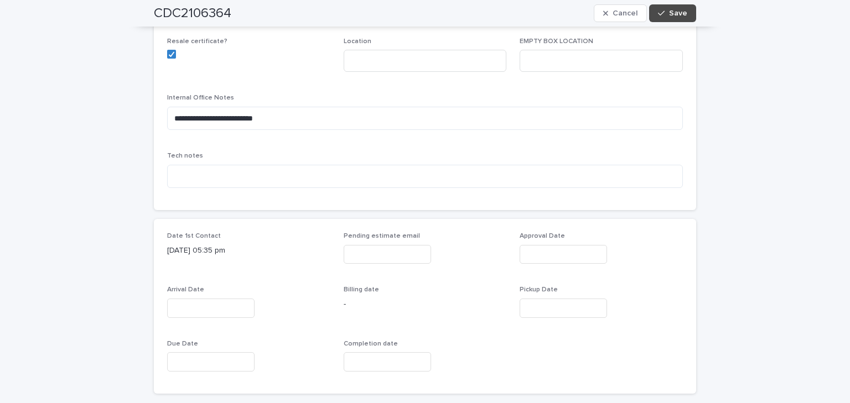
click at [179, 304] on input "text" at bounding box center [210, 308] width 87 height 19
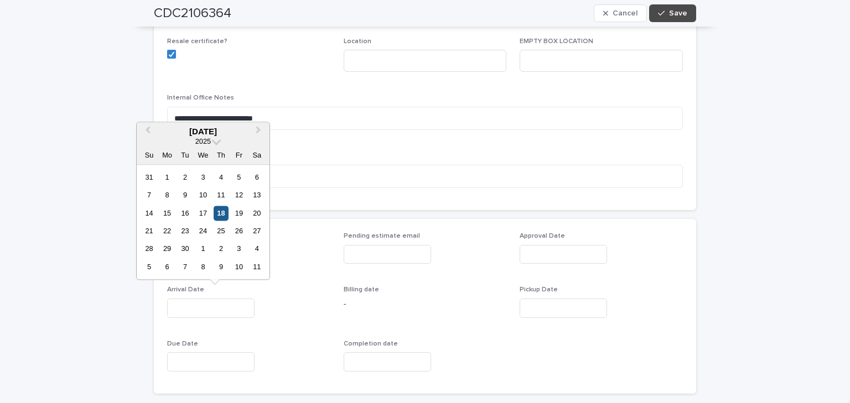
click at [225, 210] on div "18" at bounding box center [221, 213] width 15 height 15
type input "**********"
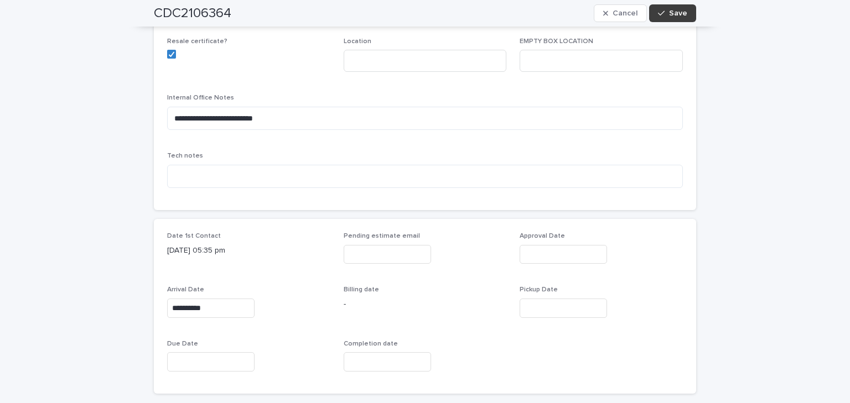
click at [681, 13] on span "Save" at bounding box center [678, 13] width 18 height 8
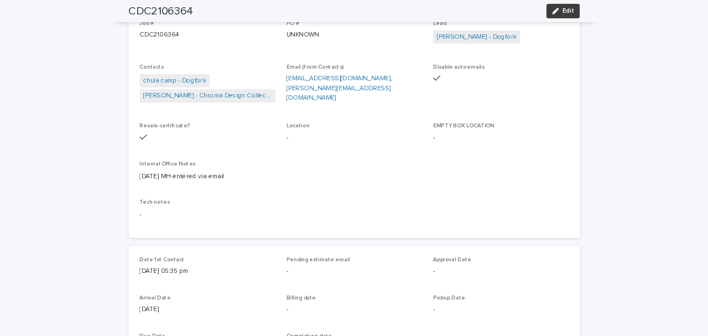
scroll to position [0, 0]
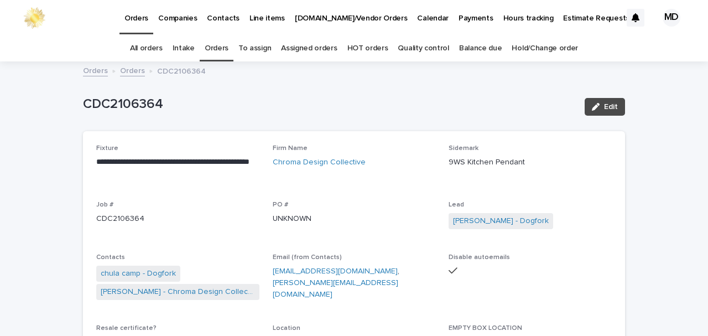
click at [216, 49] on link "Orders" at bounding box center [217, 48] width 24 height 26
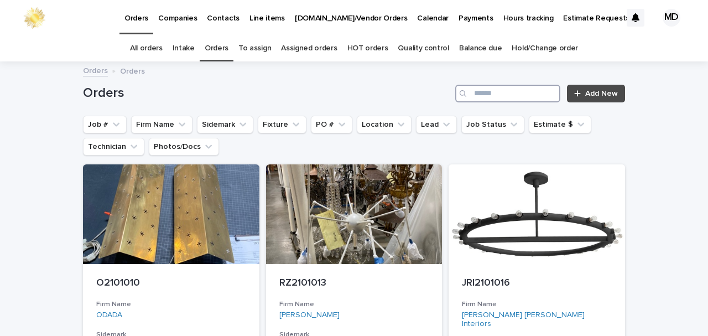
click at [483, 94] on input "Search" at bounding box center [507, 94] width 105 height 18
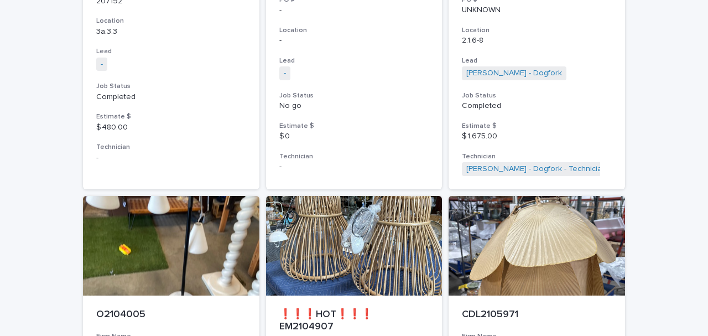
scroll to position [479, 0]
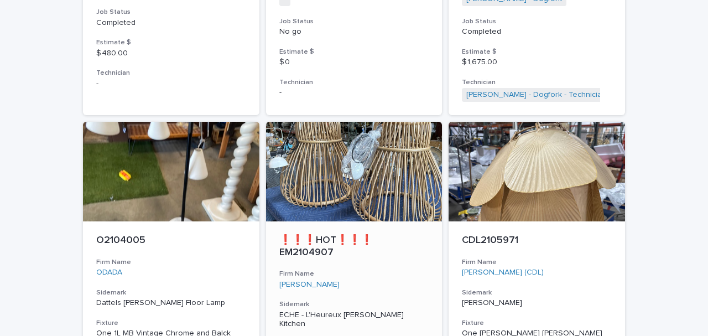
type input "*******"
